Goal: Task Accomplishment & Management: Manage account settings

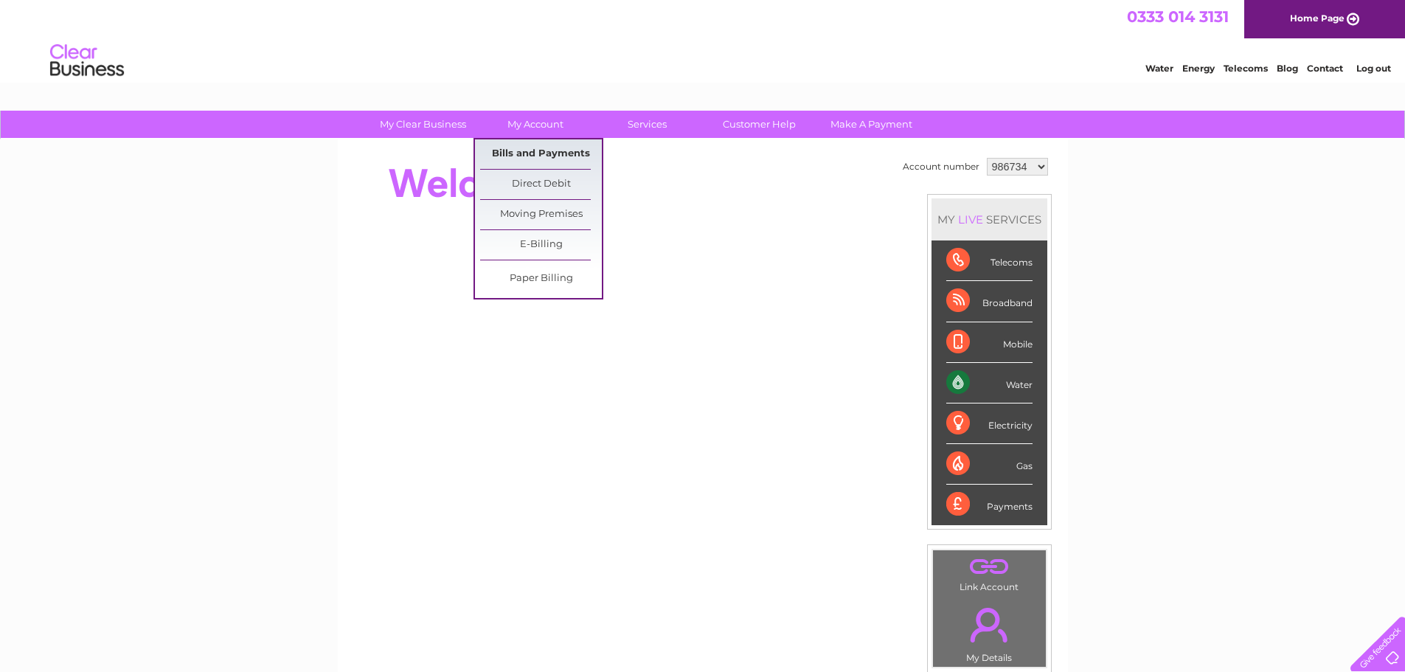
click at [533, 150] on link "Bills and Payments" at bounding box center [541, 154] width 122 height 30
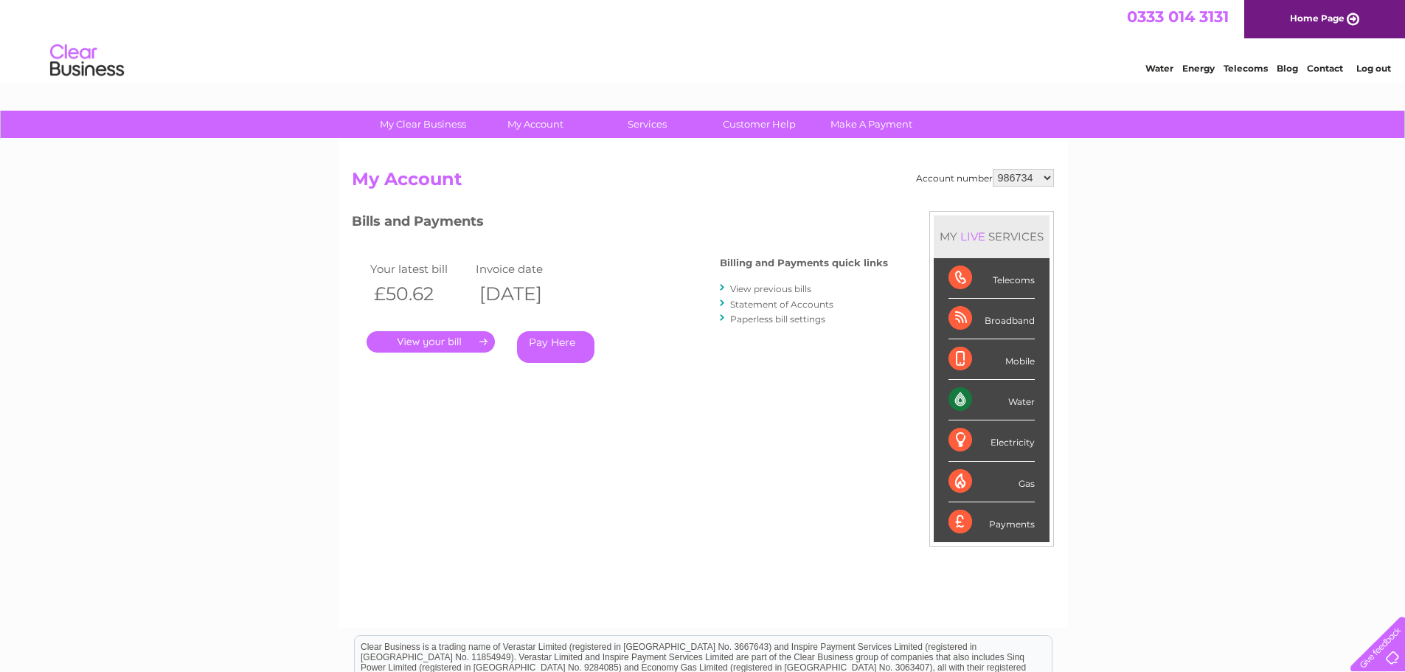
click at [451, 349] on link "." at bounding box center [431, 341] width 128 height 21
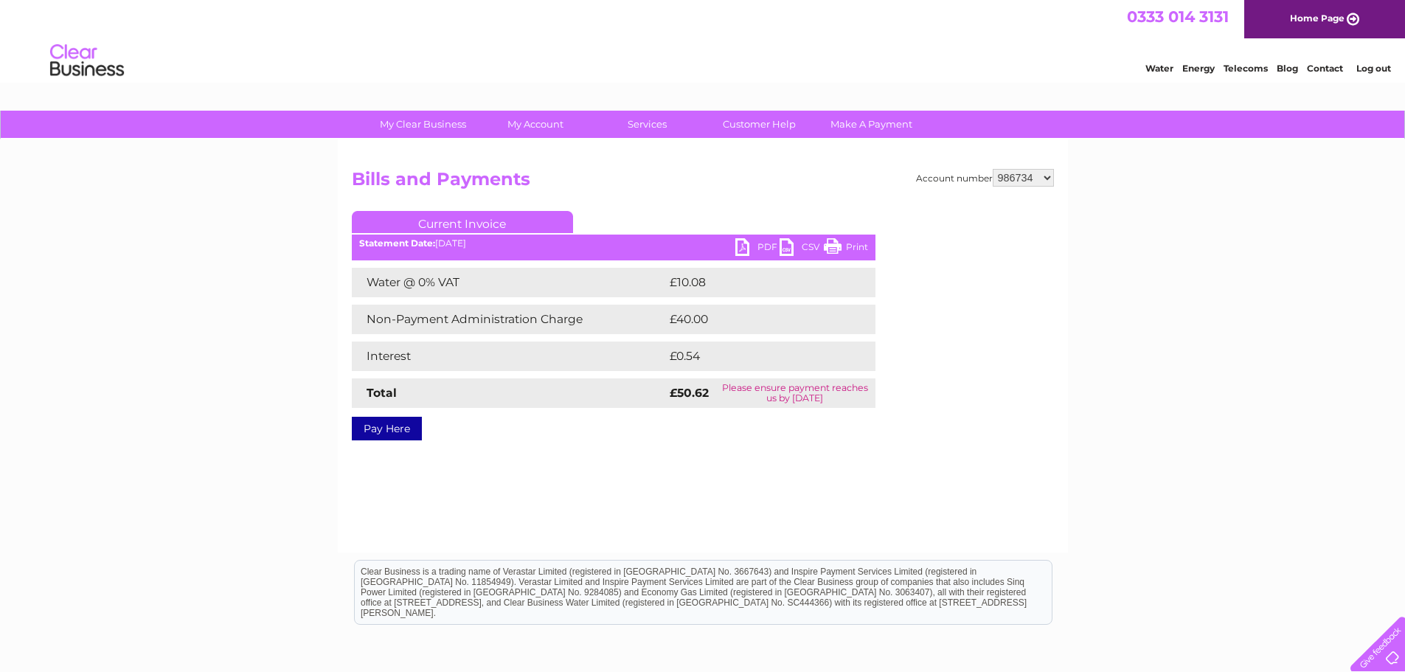
click at [753, 246] on link "PDF" at bounding box center [758, 248] width 44 height 21
click at [1028, 179] on select "986734 998449 1117552" at bounding box center [1023, 178] width 61 height 18
select select "1117552"
click at [994, 169] on select "986734 998449 1117552" at bounding box center [1023, 178] width 61 height 18
click at [1144, 307] on div "My Clear Business Login Details My Details My Preferences Link Account My Accou…" at bounding box center [702, 458] width 1405 height 694
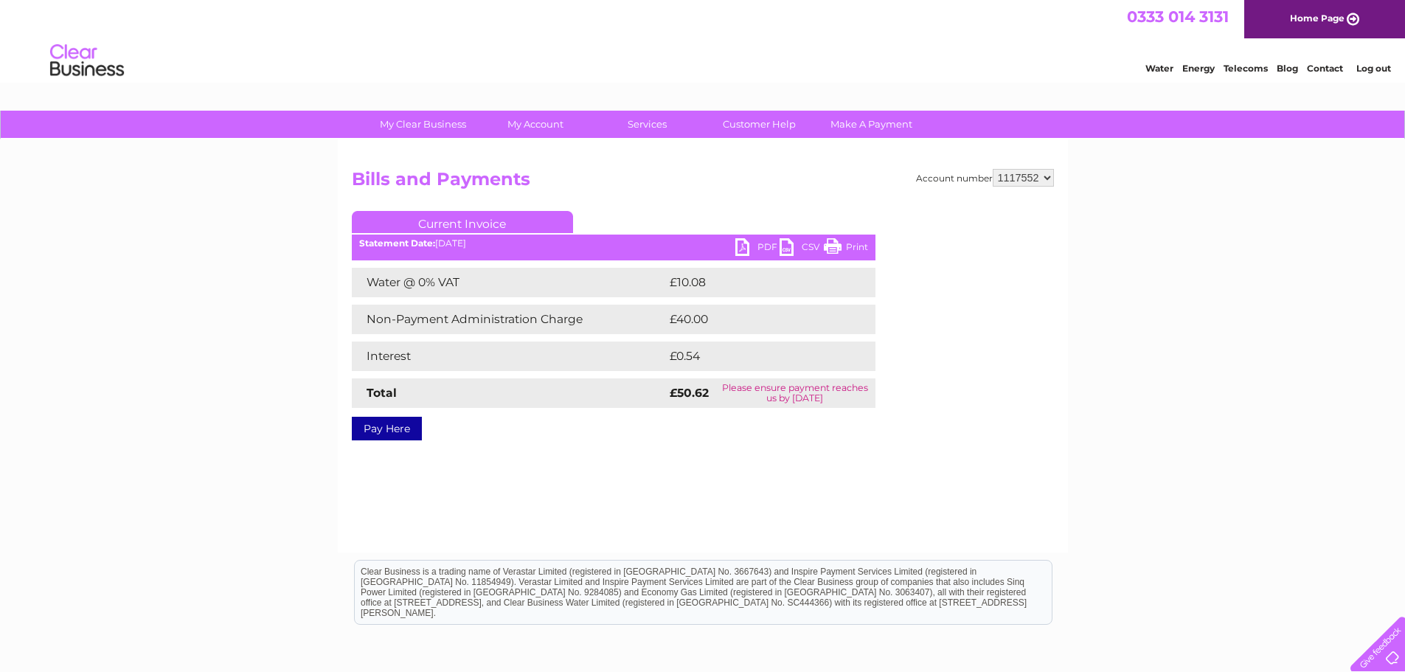
click at [665, 476] on div "Account number 986734 998449 1117552 Bills and Payments Current Invoice PDF CSV…" at bounding box center [703, 345] width 730 height 413
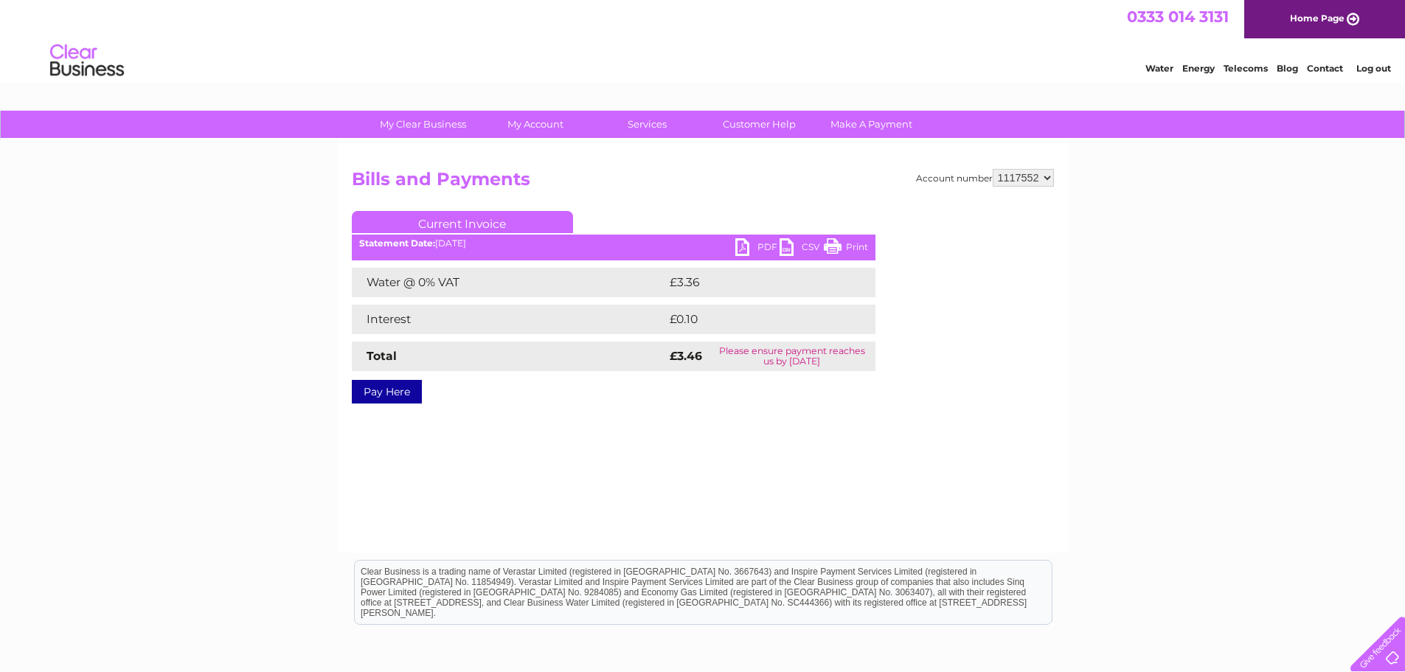
click at [744, 248] on link "PDF" at bounding box center [758, 248] width 44 height 21
click at [834, 496] on div "Account number 986734 998449 1117552 Bills and Payments Current Invoice PDF CSV…" at bounding box center [703, 345] width 730 height 413
click at [1022, 167] on div "Account number 986734 998449 1117552 Bills and Payments Current Invoice PDF CSV…" at bounding box center [703, 345] width 730 height 413
click at [1017, 186] on select "986734 998449 1117552" at bounding box center [1023, 178] width 61 height 18
select select "998449"
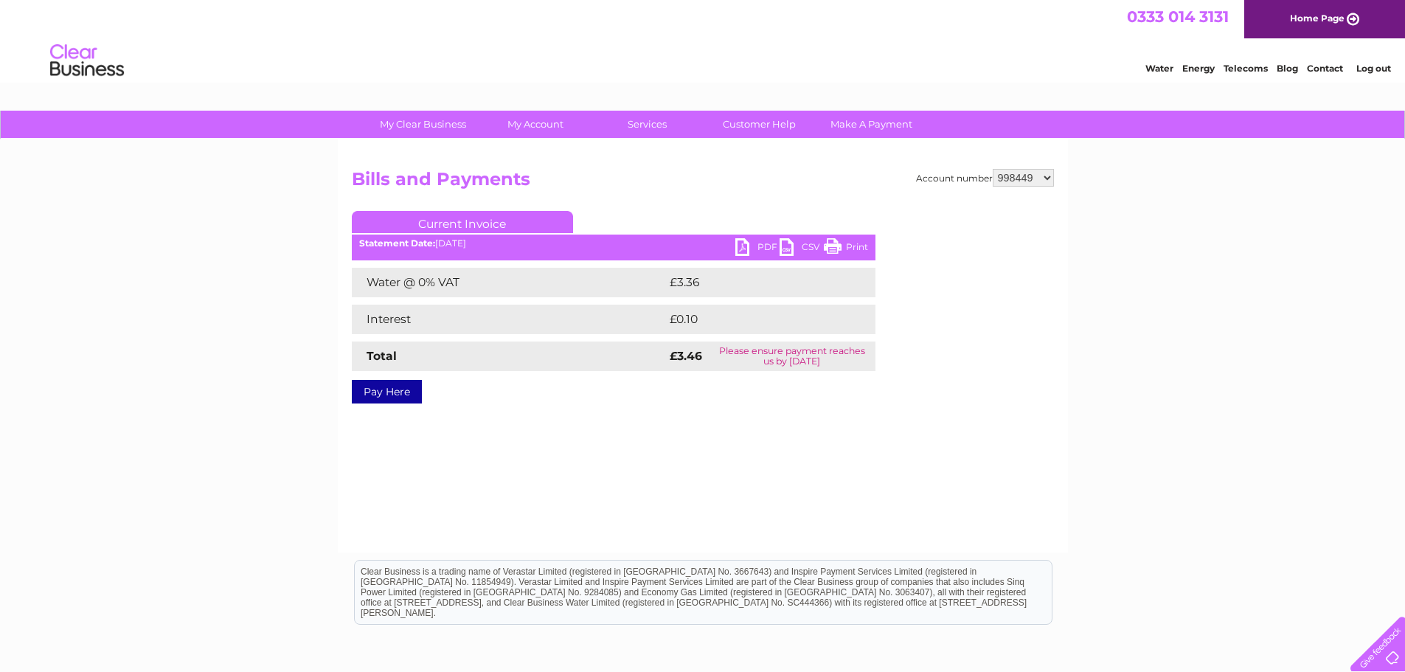
click at [994, 169] on select "986734 998449 1117552" at bounding box center [1023, 178] width 61 height 18
click at [1140, 310] on div "My Clear Business Login Details My Details My Preferences Link Account My Accou…" at bounding box center [702, 458] width 1405 height 694
click at [744, 247] on link "PDF" at bounding box center [758, 248] width 44 height 21
click at [1018, 179] on select "986734 998449 1117552" at bounding box center [1023, 178] width 61 height 18
select select "986734"
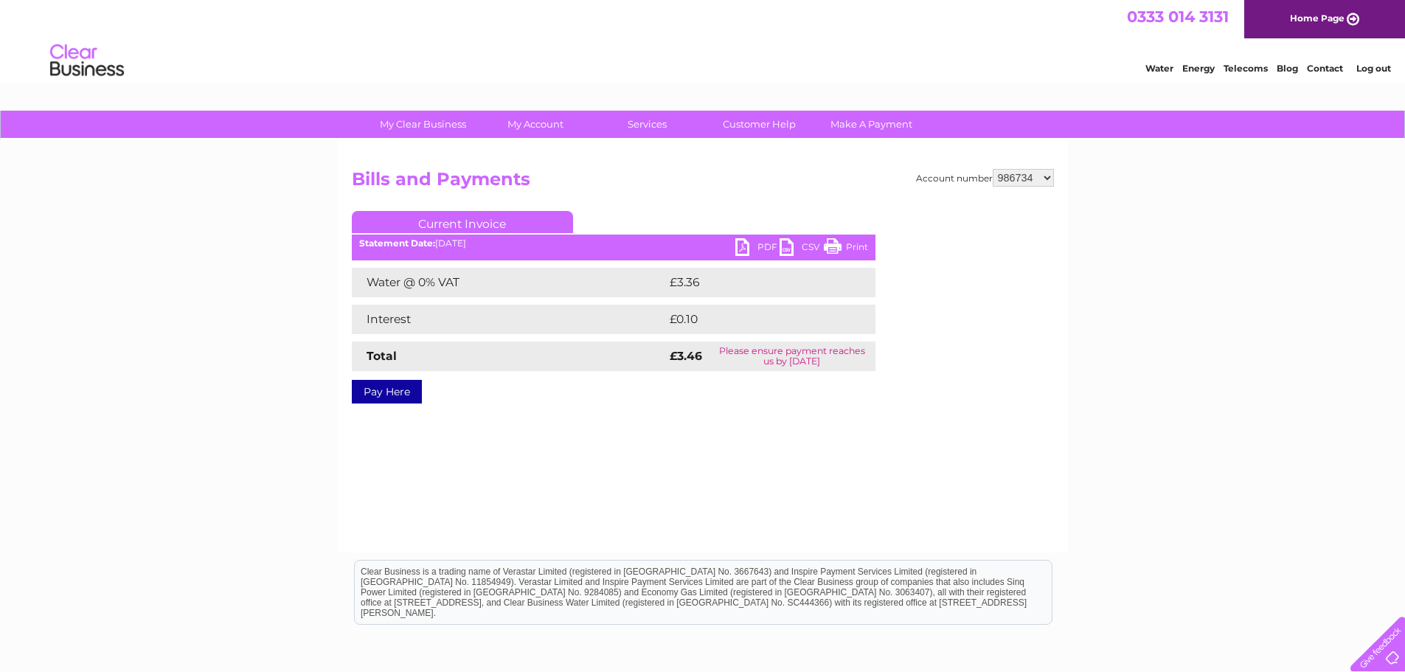
click at [994, 169] on select "986734 998449 1117552" at bounding box center [1023, 178] width 61 height 18
click at [803, 435] on div "Account number 986734 998449 1117552 Bills and Payments Current Invoice PDF CSV…" at bounding box center [703, 345] width 730 height 413
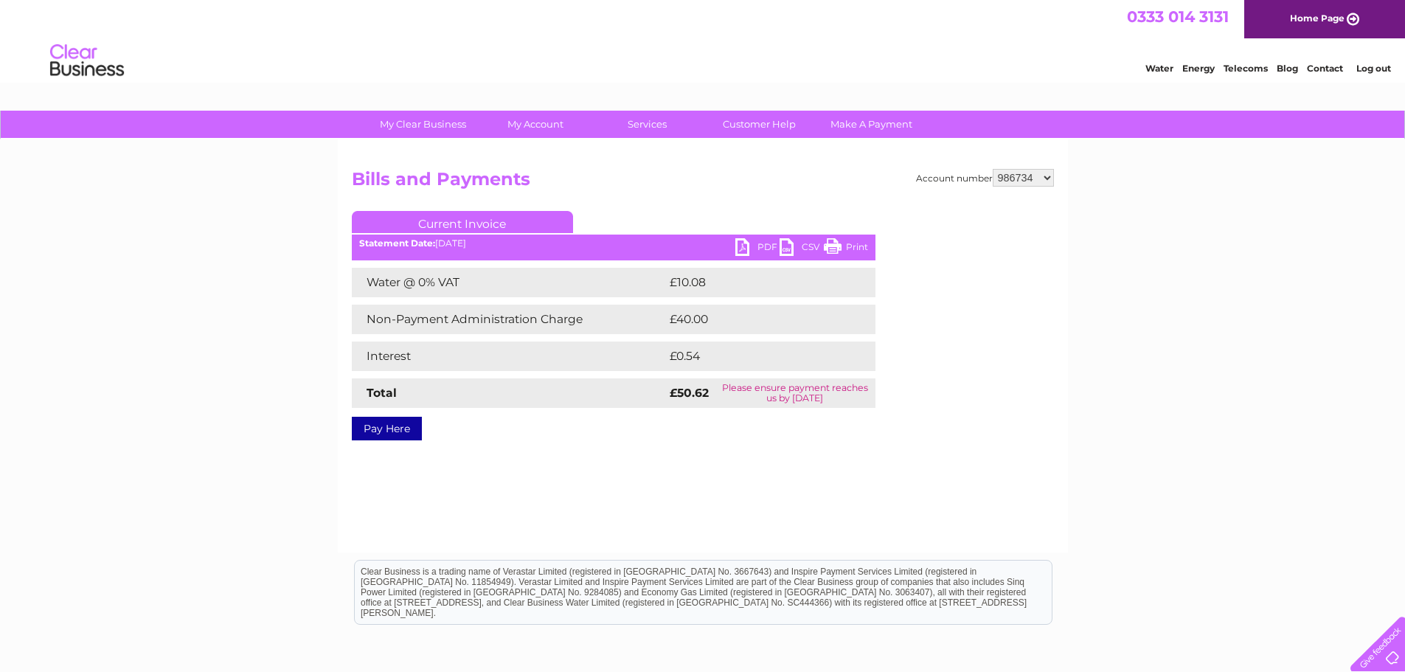
click at [741, 246] on link "PDF" at bounding box center [758, 248] width 44 height 21
